Goal: Find specific page/section: Find specific page/section

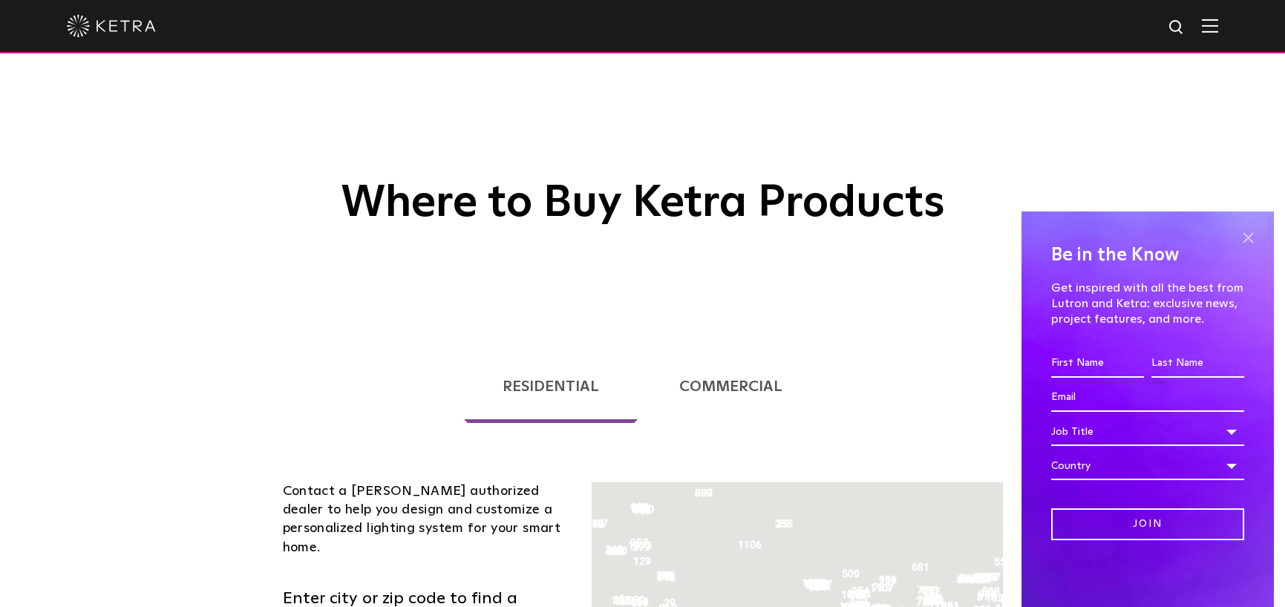
click at [1247, 237] on span at bounding box center [1248, 237] width 22 height 22
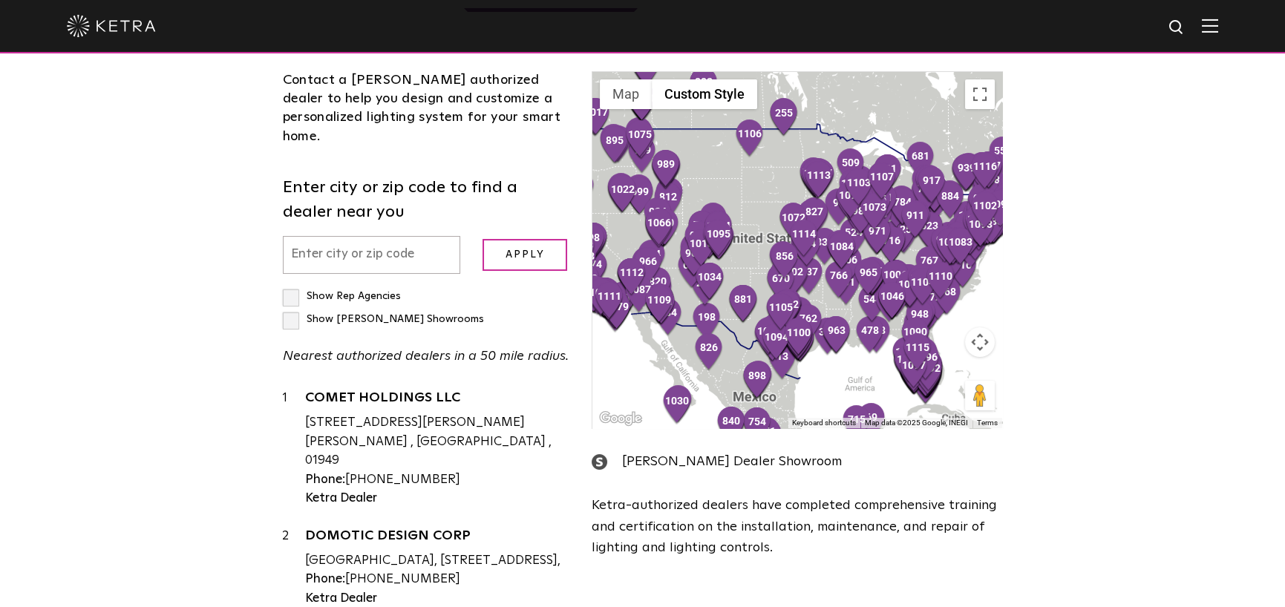
scroll to position [445, 0]
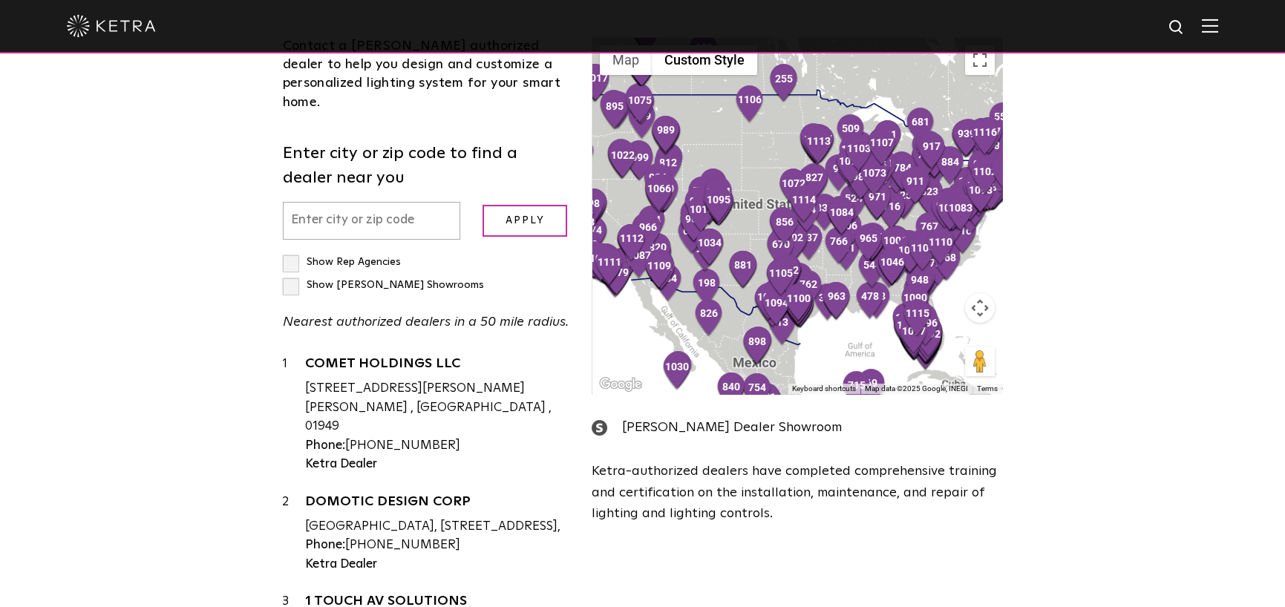
click at [393, 206] on input "text" at bounding box center [372, 221] width 178 height 38
type input "92117"
click at [532, 205] on input "Apply" at bounding box center [524, 221] width 85 height 32
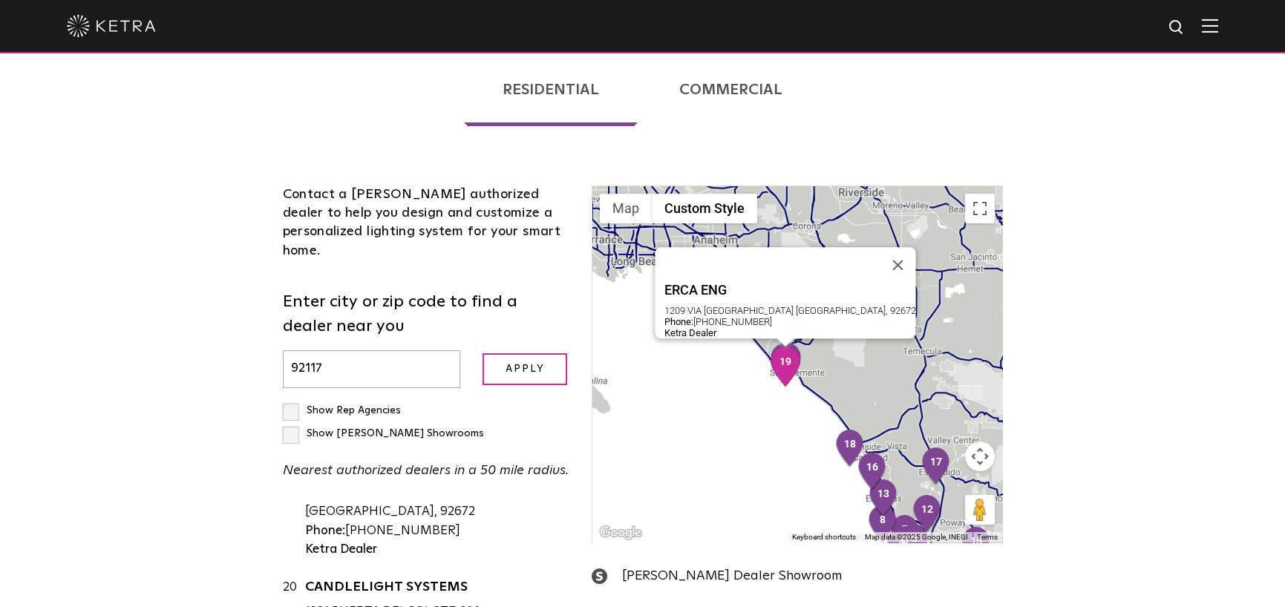
scroll to position [371, 0]
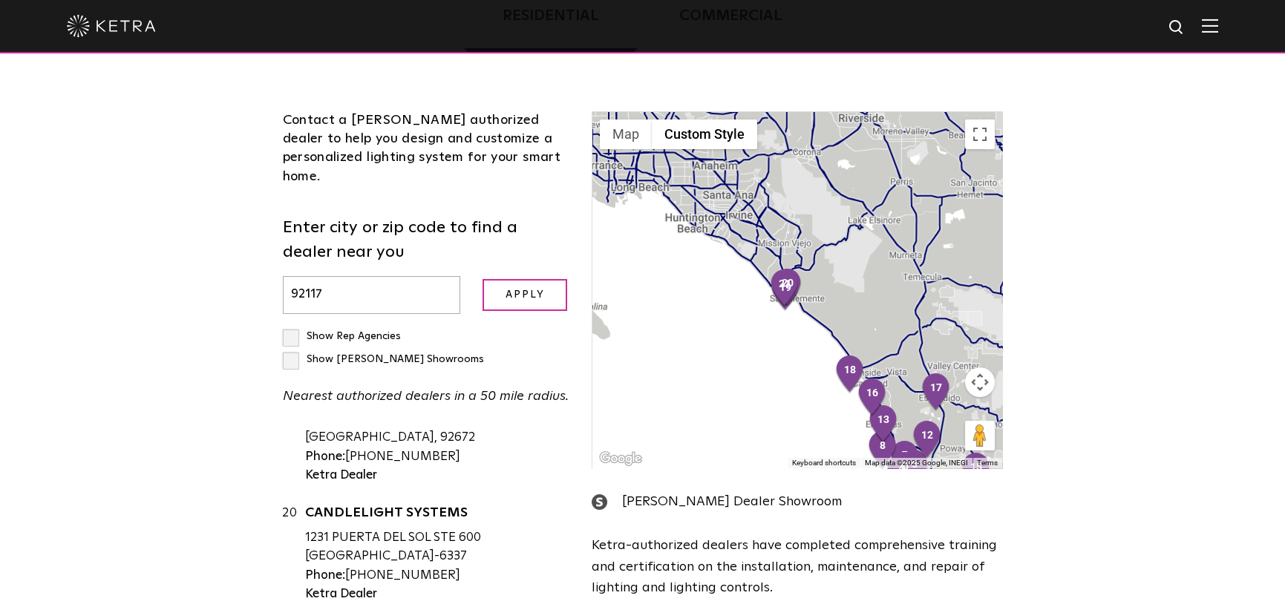
click at [978, 380] on button "Map camera controls" at bounding box center [980, 382] width 30 height 30
click at [980, 387] on button "Map camera controls" at bounding box center [980, 382] width 30 height 30
click at [851, 243] on div at bounding box center [796, 290] width 409 height 356
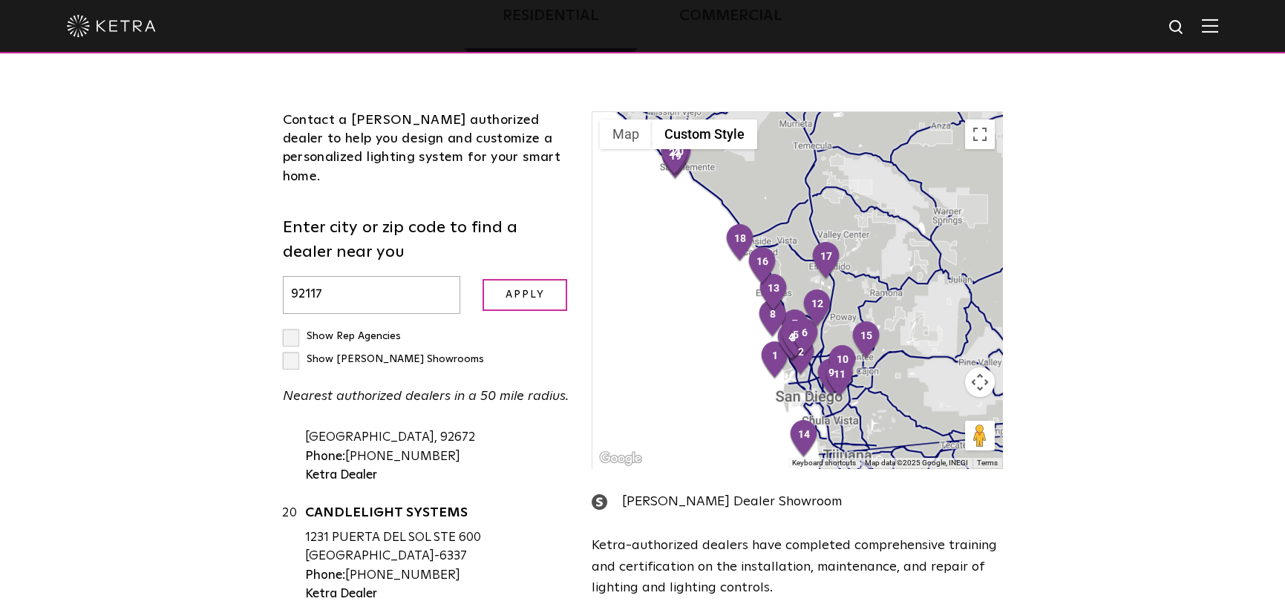
drag, startPoint x: 876, startPoint y: 287, endPoint x: 766, endPoint y: 153, distance: 173.5
click at [766, 153] on div at bounding box center [796, 290] width 409 height 356
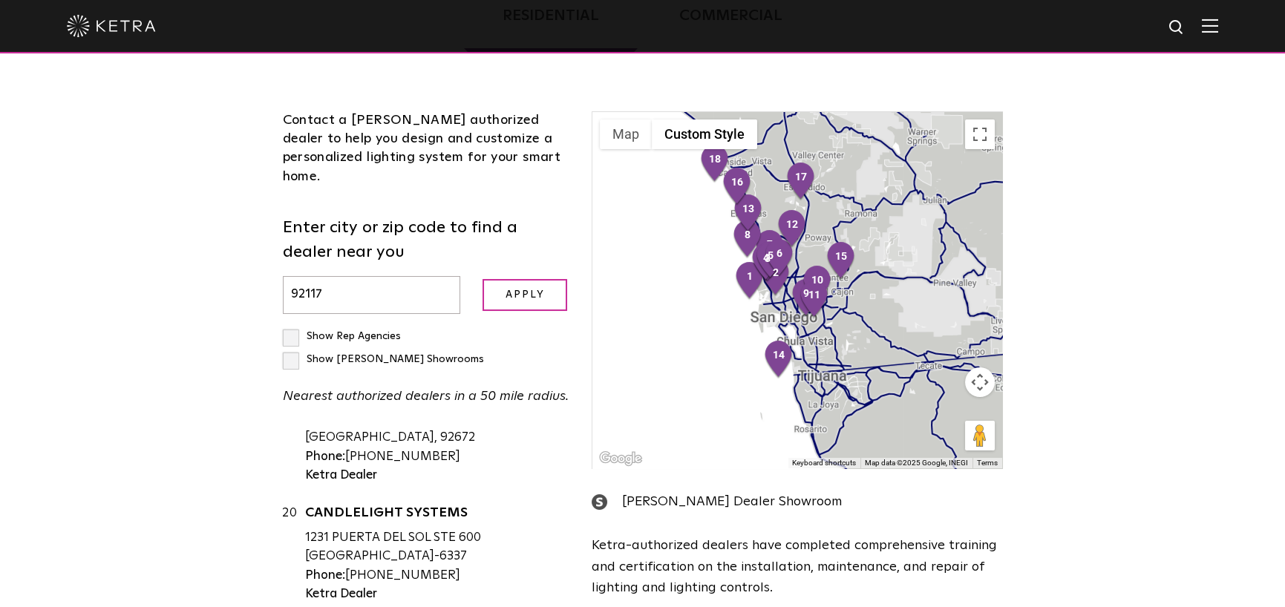
drag, startPoint x: 894, startPoint y: 410, endPoint x: 868, endPoint y: 344, distance: 71.3
click at [868, 344] on div at bounding box center [796, 290] width 409 height 356
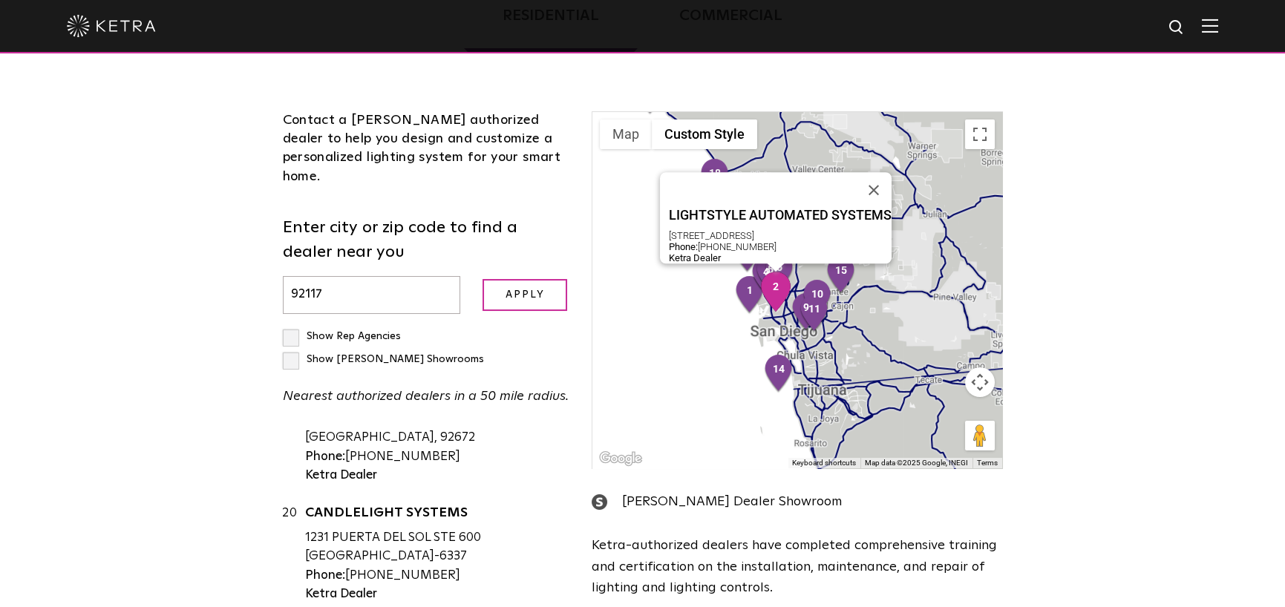
scroll to position [297, 0]
